Goal: Task Accomplishment & Management: Manage account settings

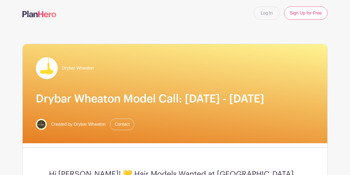
scroll to position [313, 0]
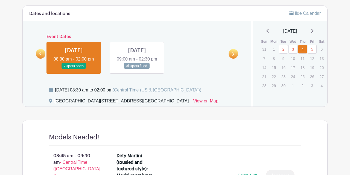
click at [137, 69] on link at bounding box center [137, 69] width 0 height 0
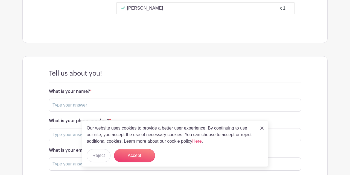
scroll to position [853, 0]
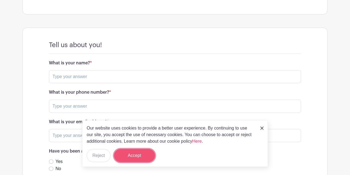
click at [144, 159] on button "Accept" at bounding box center [134, 155] width 41 height 13
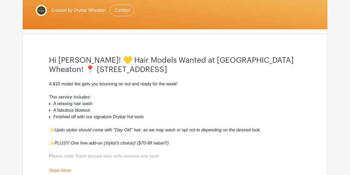
scroll to position [0, 0]
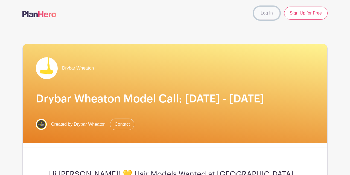
click at [262, 12] on link "Log In" at bounding box center [267, 13] width 26 height 13
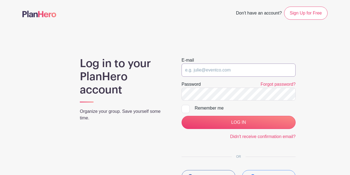
click at [216, 69] on input "email" at bounding box center [239, 69] width 114 height 13
type input "[EMAIL_ADDRESS][DOMAIN_NAME]"
click at [182, 116] on input "LOG IN" at bounding box center [239, 122] width 114 height 13
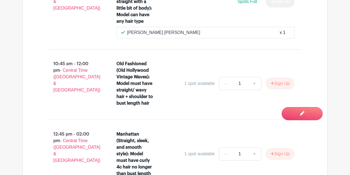
scroll to position [370, 0]
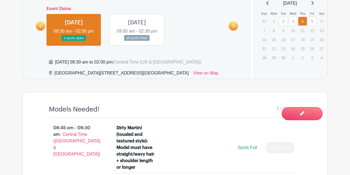
click at [38, 31] on link at bounding box center [41, 26] width 10 height 10
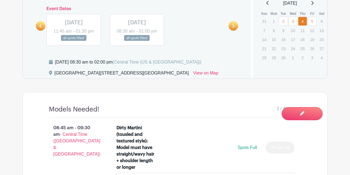
click at [38, 31] on link at bounding box center [41, 26] width 10 height 10
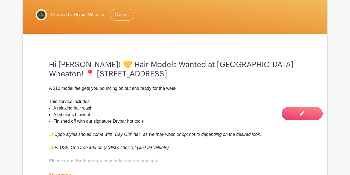
scroll to position [0, 0]
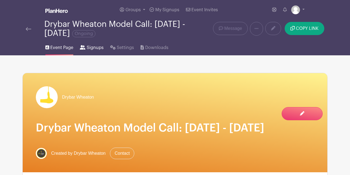
click at [88, 51] on span "Signups" at bounding box center [95, 47] width 17 height 7
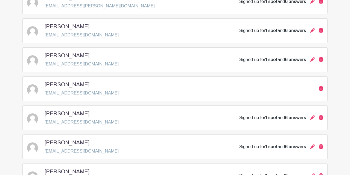
scroll to position [26, 0]
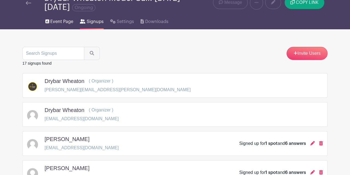
click at [61, 27] on link "Event Page" at bounding box center [59, 21] width 28 height 18
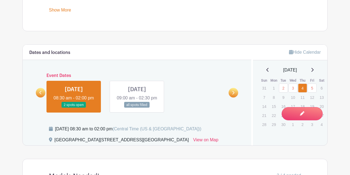
scroll to position [313, 0]
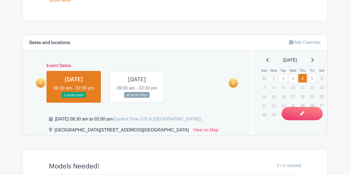
click at [137, 98] on link at bounding box center [137, 98] width 0 height 0
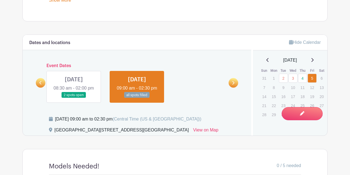
click at [137, 98] on link at bounding box center [137, 98] width 0 height 0
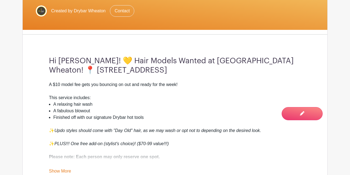
scroll to position [57, 0]
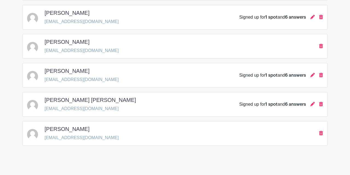
scroll to position [453, 0]
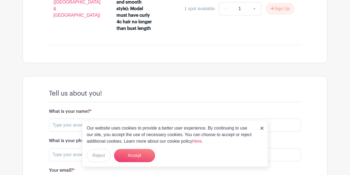
scroll to position [711, 0]
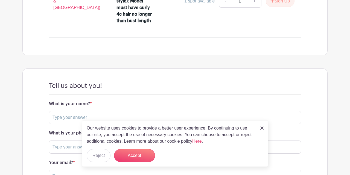
click at [261, 127] on img at bounding box center [261, 127] width 3 height 3
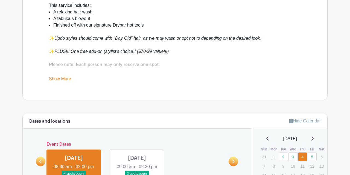
scroll to position [142, 0]
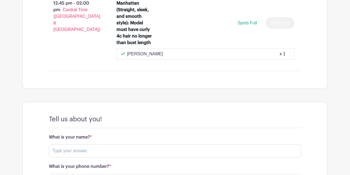
scroll to position [711, 0]
